Goal: Transaction & Acquisition: Purchase product/service

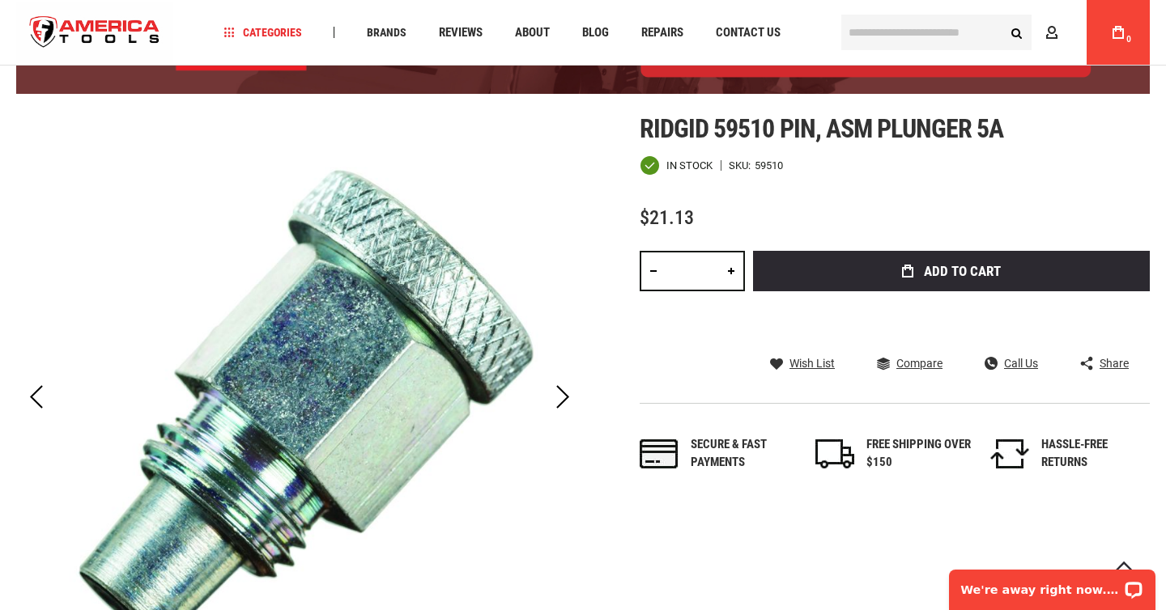
scroll to position [157, 0]
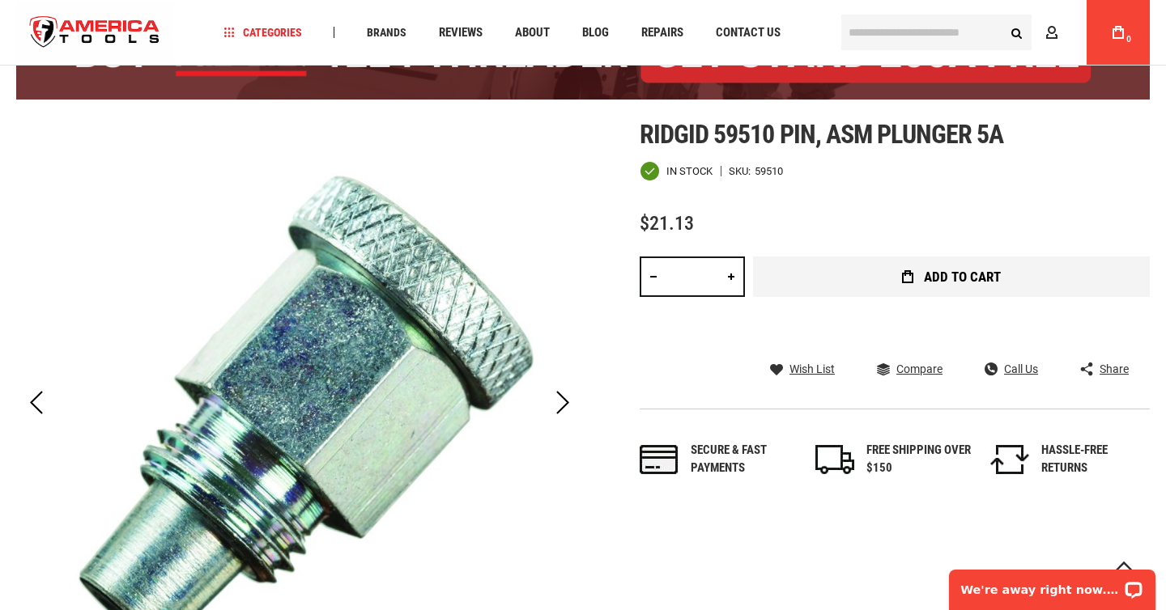
click at [1006, 264] on button "Add to Cart" at bounding box center [951, 277] width 397 height 40
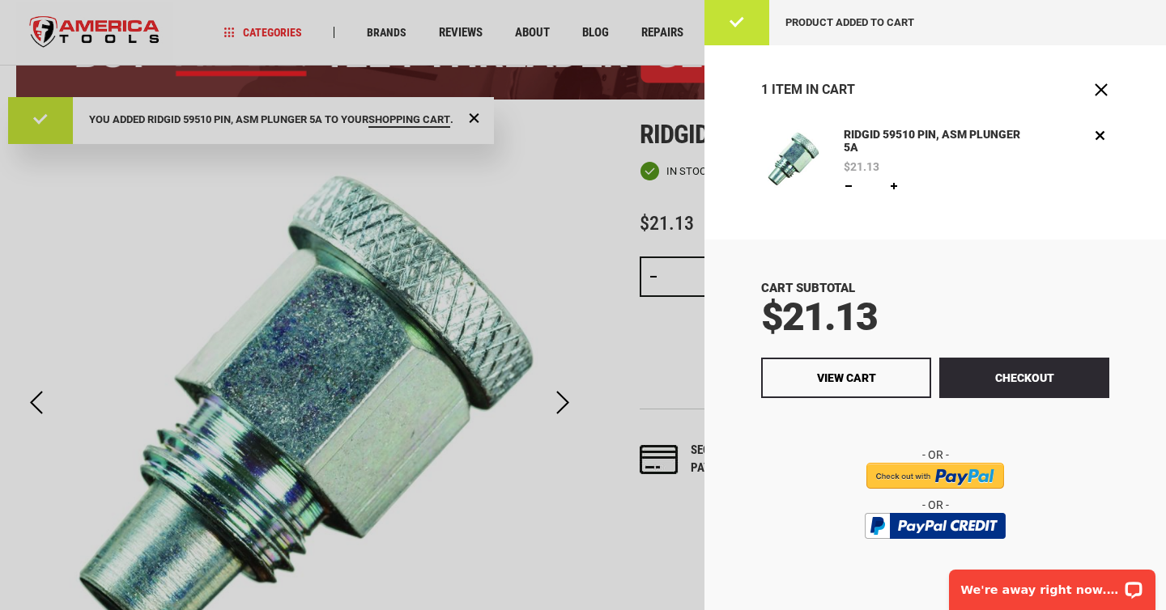
scroll to position [0, 0]
click at [1013, 372] on button "Checkout" at bounding box center [1024, 378] width 170 height 40
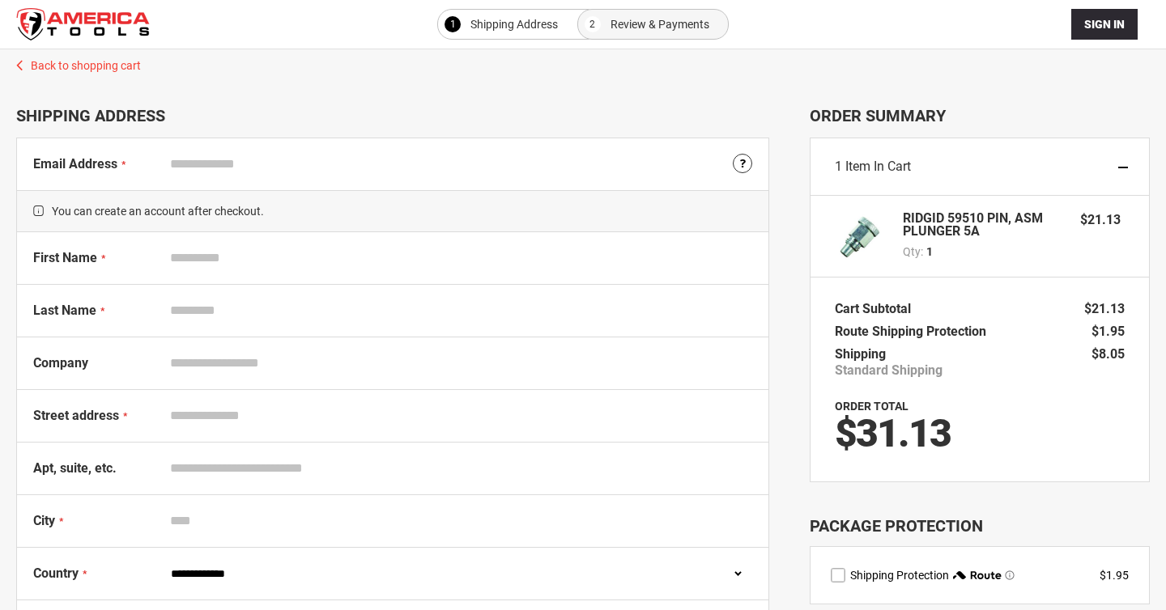
select select "**"
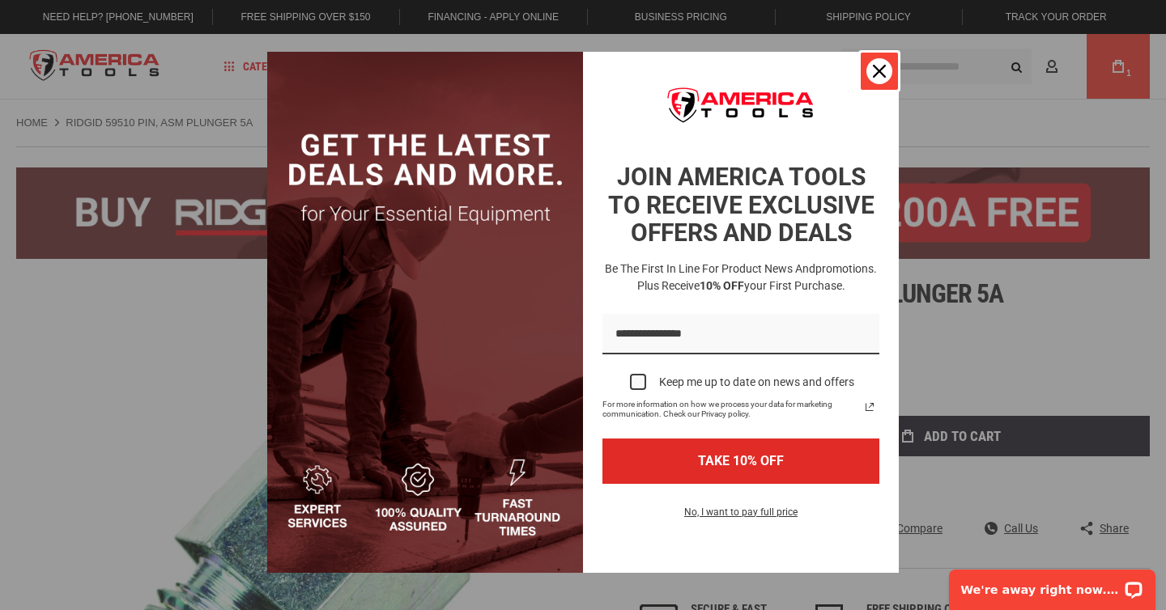
click at [874, 72] on icon "close icon" at bounding box center [879, 71] width 13 height 13
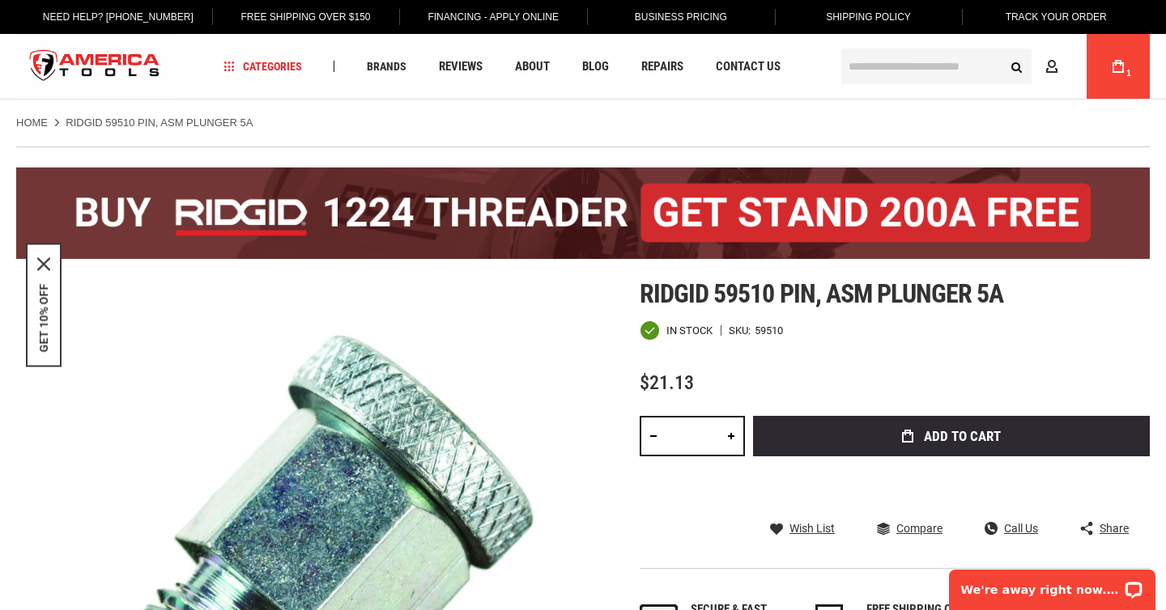
click at [1108, 69] on link "My Cart 1" at bounding box center [1117, 66] width 31 height 65
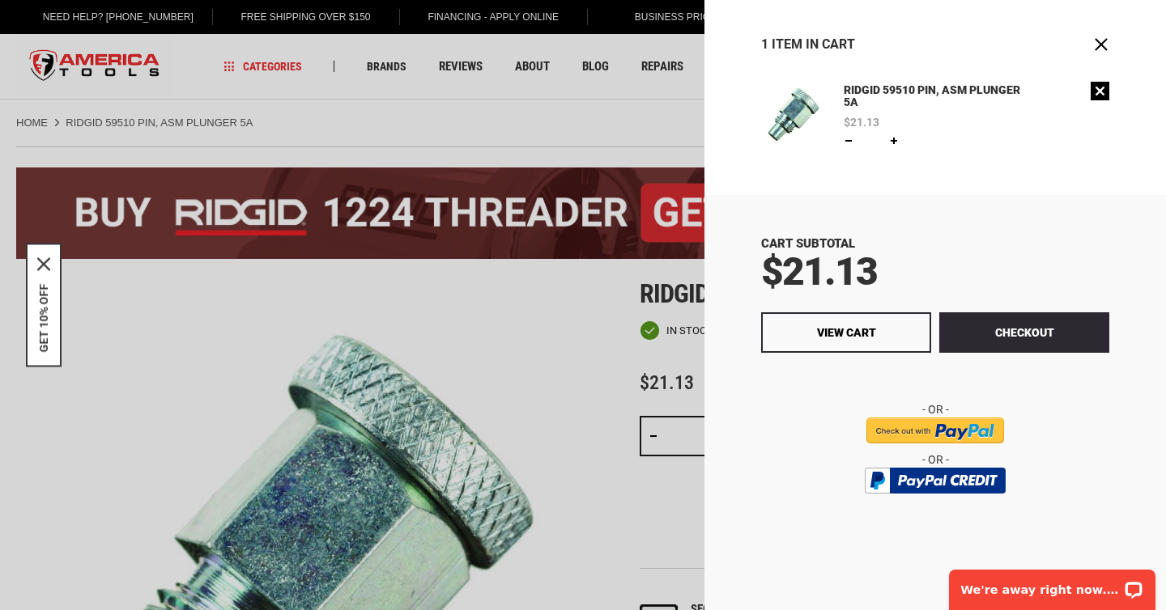
click at [1098, 93] on link "Remove" at bounding box center [1099, 91] width 19 height 19
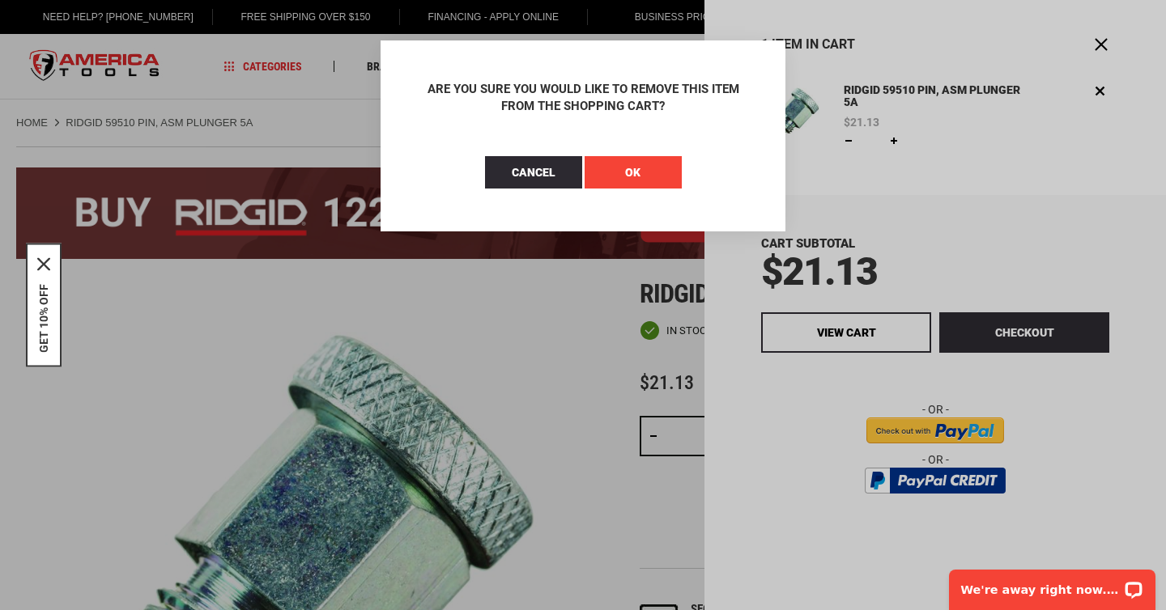
click at [618, 171] on button "OK" at bounding box center [632, 172] width 97 height 32
